Goal: Navigation & Orientation: Find specific page/section

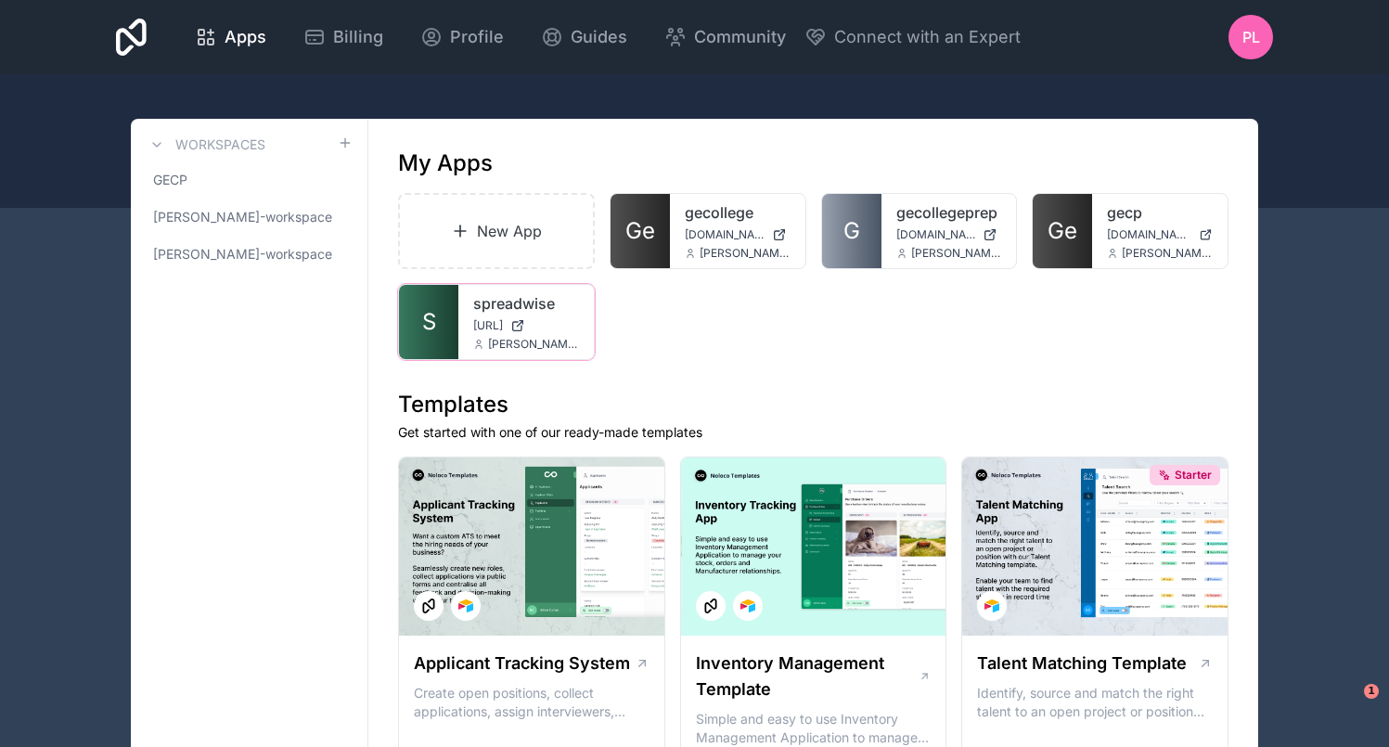
click at [499, 339] on span "[PERSON_NAME][EMAIL_ADDRESS]" at bounding box center [533, 344] width 91 height 15
click at [443, 328] on link "S" at bounding box center [428, 322] width 59 height 74
click at [1116, 216] on link "gecp" at bounding box center [1160, 212] width 106 height 22
click at [453, 321] on link "S" at bounding box center [428, 322] width 59 height 74
